Goal: Task Accomplishment & Management: Use online tool/utility

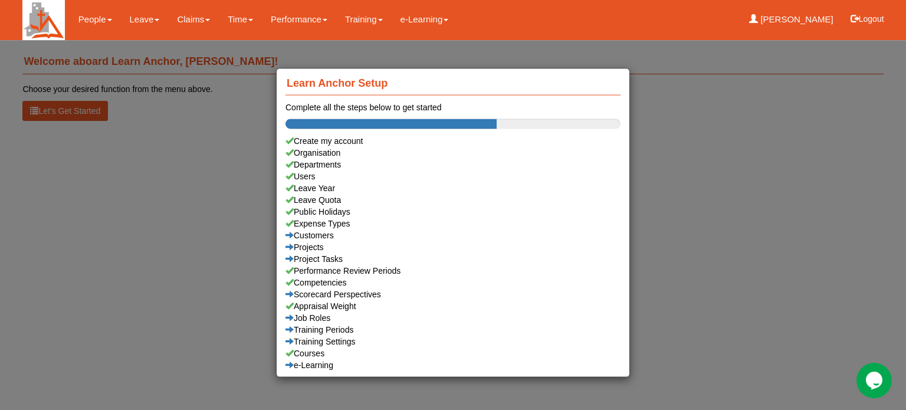
click at [139, 22] on div "Learn Anchor Setup Complete all the steps below to get started Create my accoun…" at bounding box center [453, 205] width 906 height 410
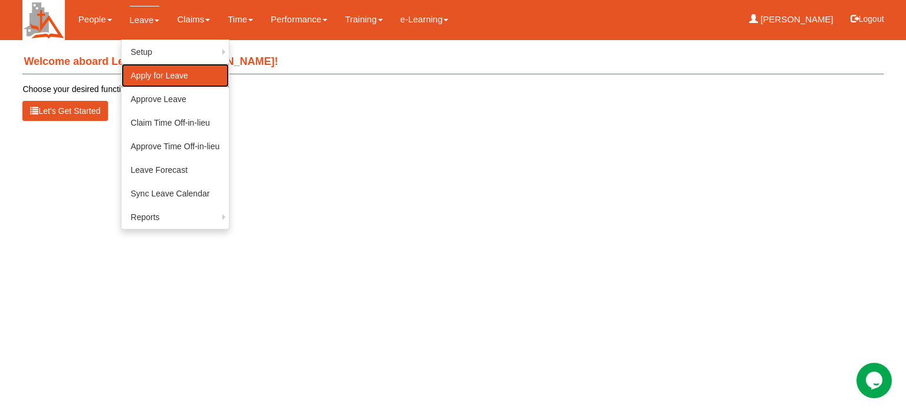
click at [140, 74] on link "Apply for Leave" at bounding box center [176, 76] width 108 height 24
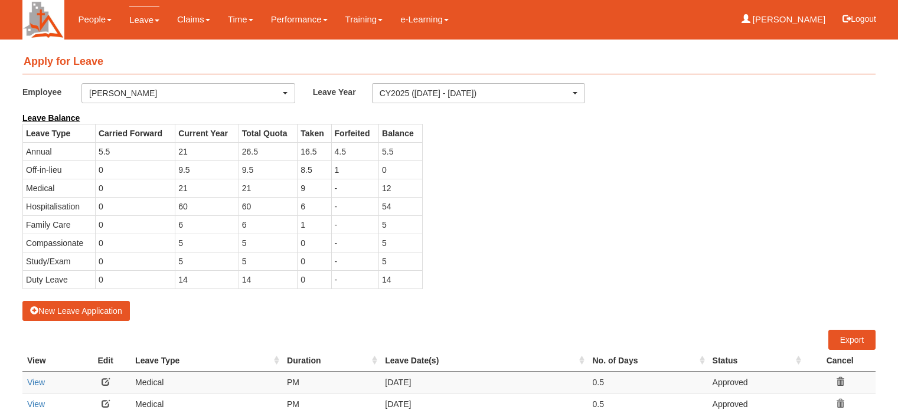
select select "50"
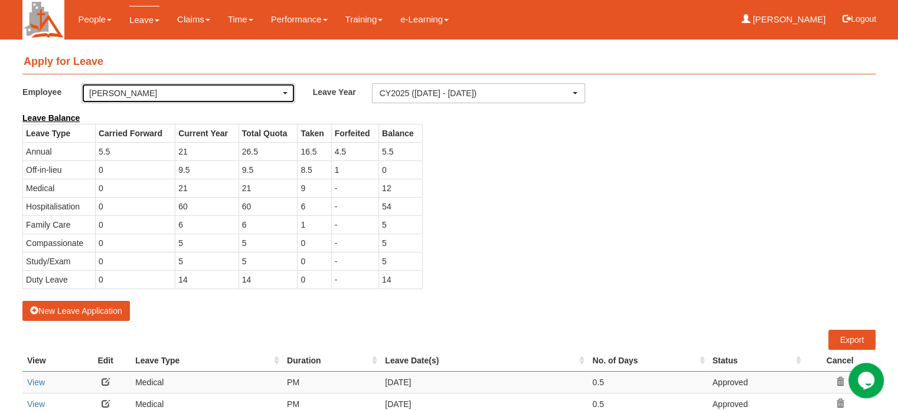
click at [286, 91] on div "[PERSON_NAME]" at bounding box center [188, 93] width 198 height 12
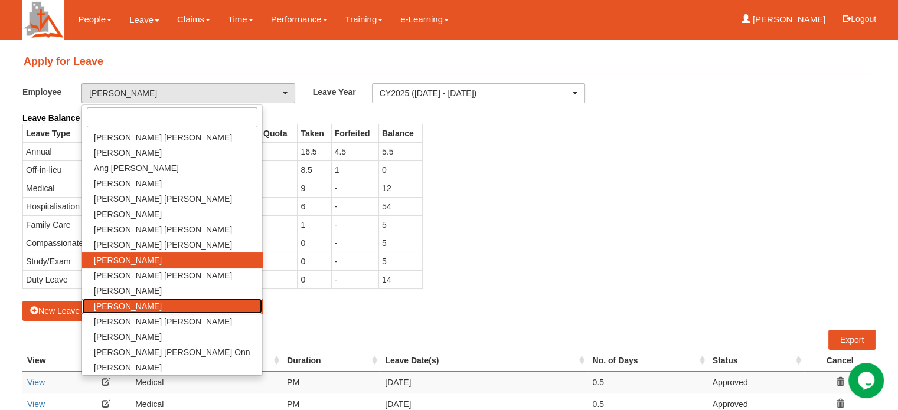
click at [115, 305] on span "Linda Ng" at bounding box center [128, 306] width 68 height 12
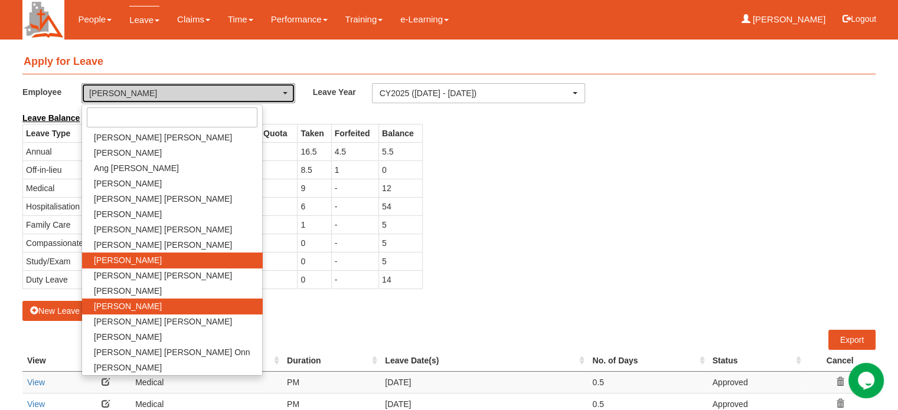
select select "0dfe8031-4a5d-46ac-b1c2-7320410fc79d"
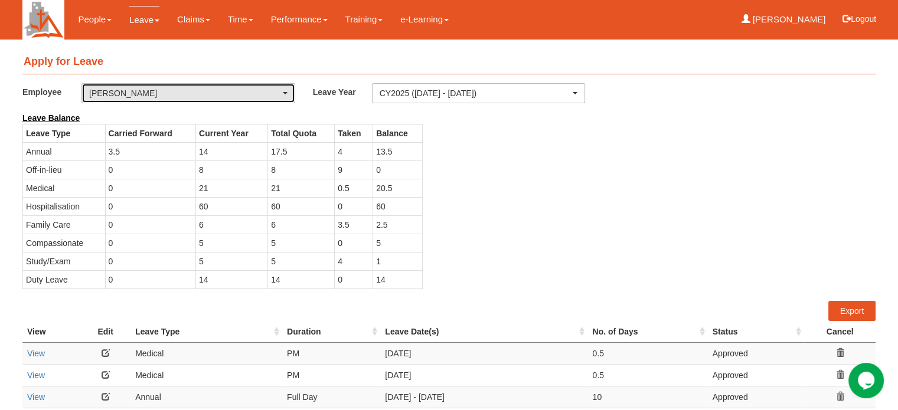
select select "50"
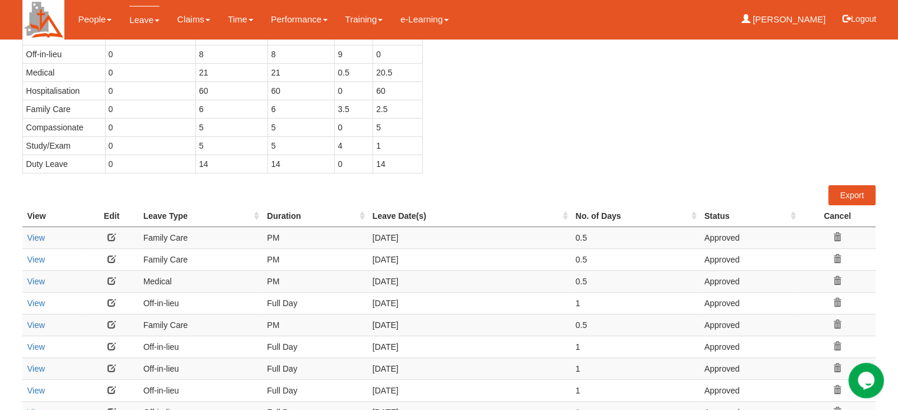
scroll to position [118, 0]
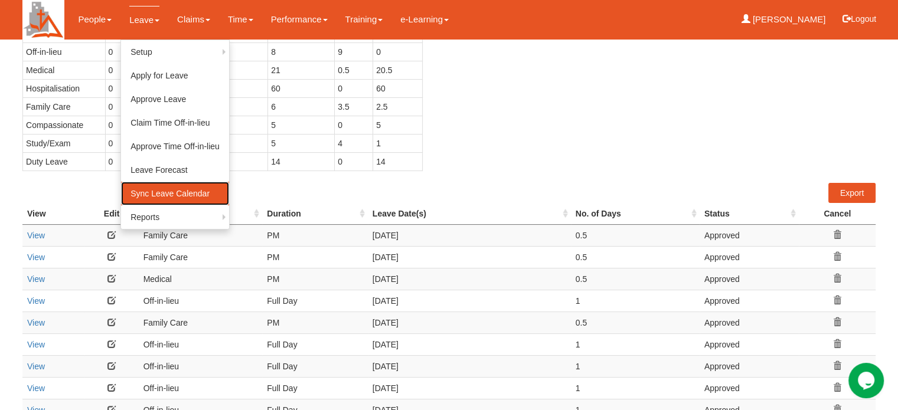
click at [127, 197] on link "Sync Leave Calendar" at bounding box center [175, 194] width 108 height 24
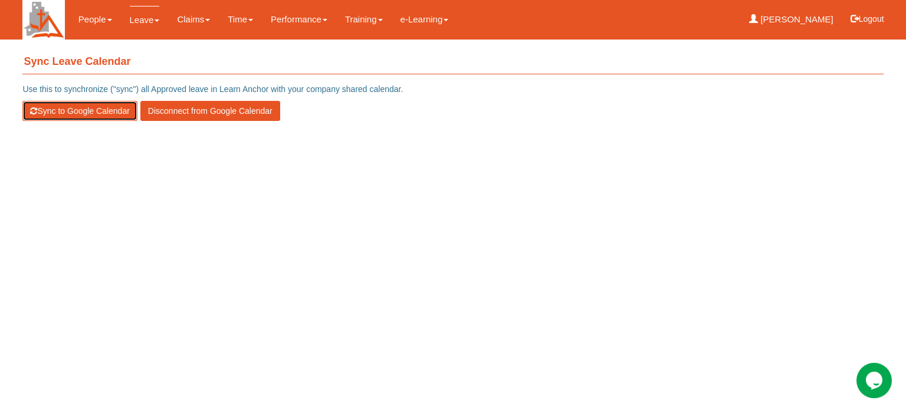
click at [72, 110] on button "Sync to Google Calendar" at bounding box center [79, 111] width 114 height 20
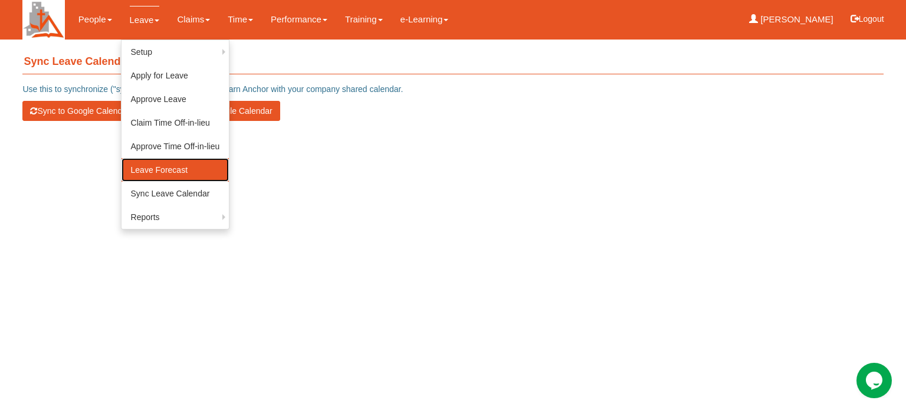
click at [144, 168] on link "Leave Forecast" at bounding box center [176, 170] width 108 height 24
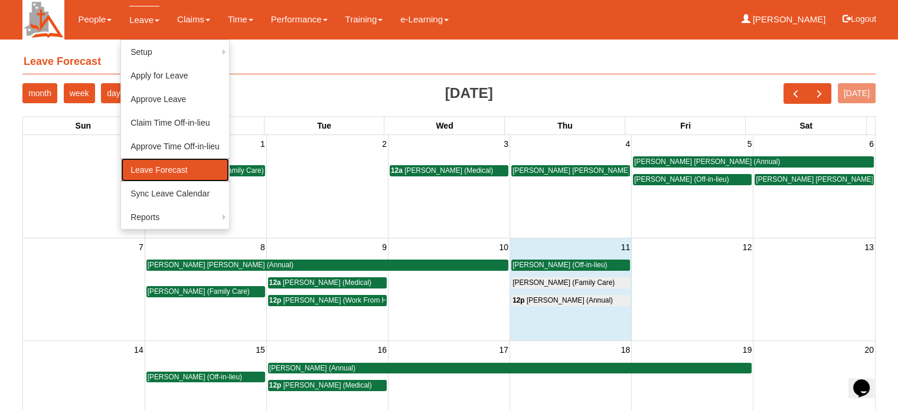
click at [149, 167] on link "Leave Forecast" at bounding box center [175, 170] width 108 height 24
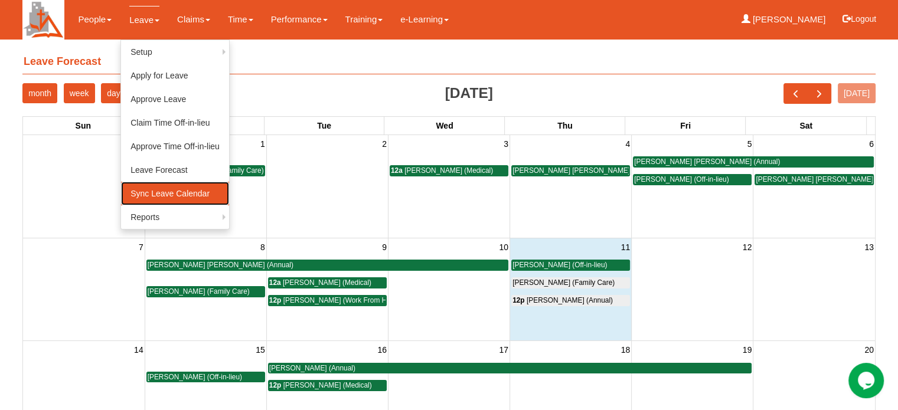
click at [158, 192] on link "Sync Leave Calendar" at bounding box center [175, 194] width 108 height 24
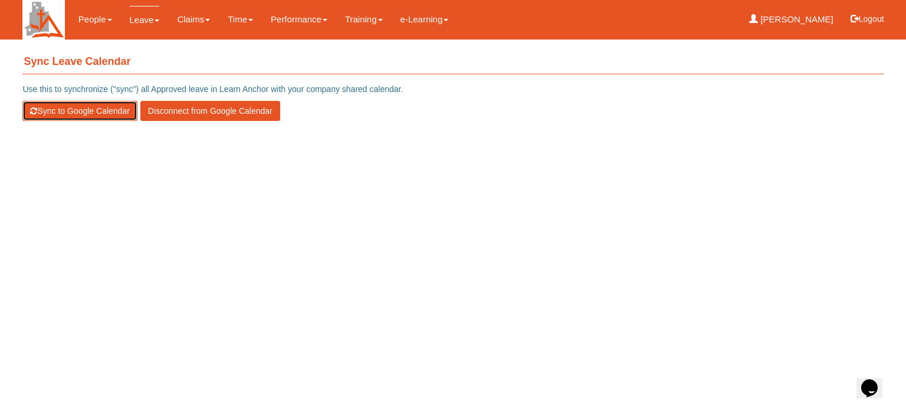
click at [61, 112] on button "Sync to Google Calendar" at bounding box center [79, 111] width 114 height 20
